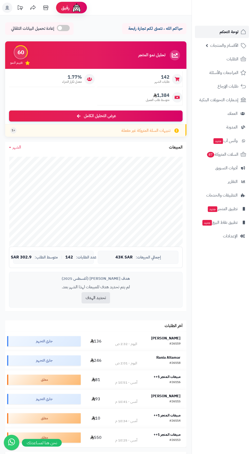
click at [230, 30] on span "لوحة التحكم" at bounding box center [228, 31] width 19 height 7
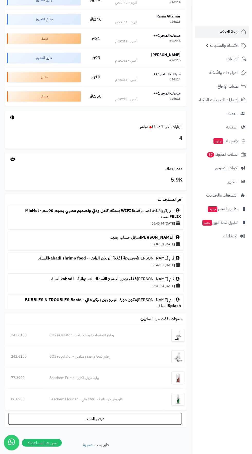
scroll to position [354, 0]
